Goal: Task Accomplishment & Management: Use online tool/utility

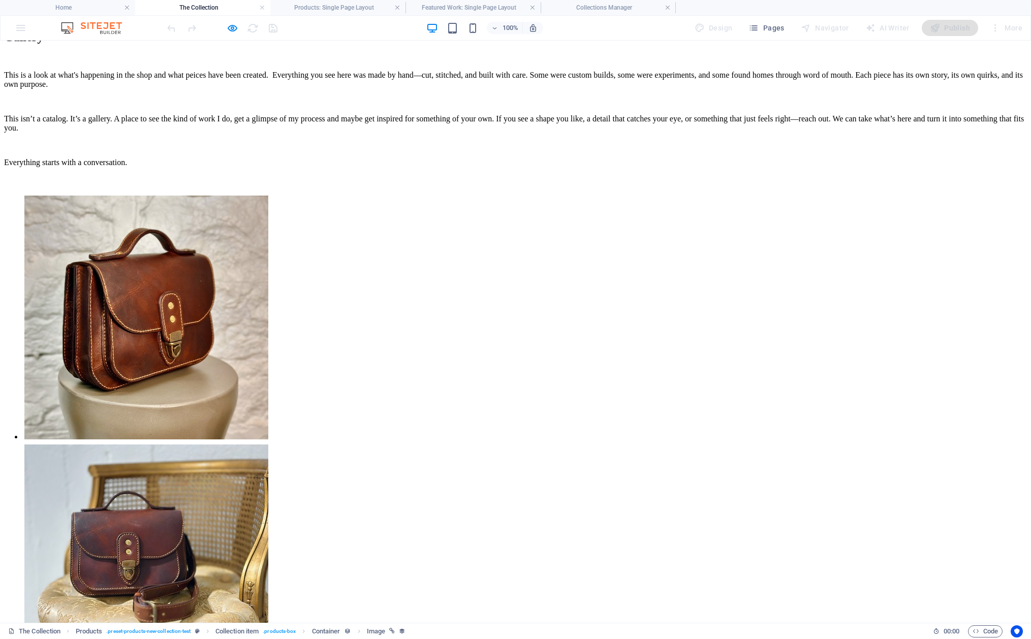
scroll to position [2056, 0]
